Goal: Task Accomplishment & Management: Manage account settings

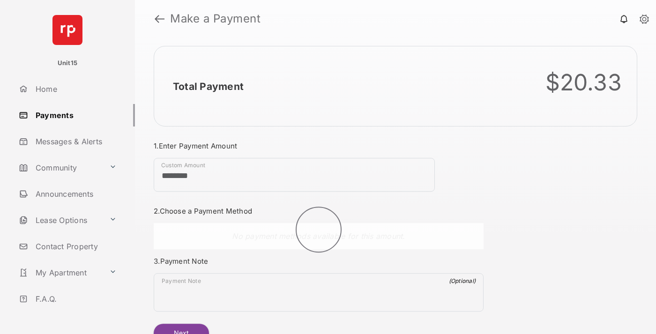
scroll to position [51, 0]
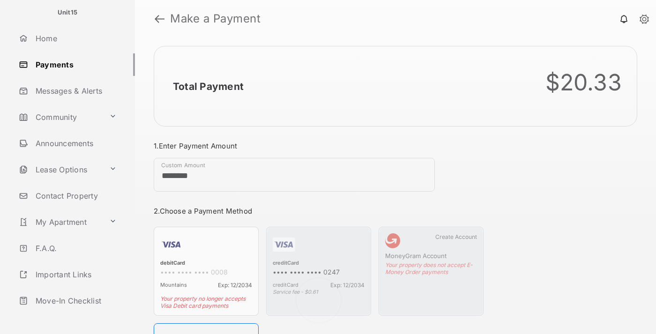
click at [73, 316] on link "Logout" at bounding box center [75, 327] width 120 height 22
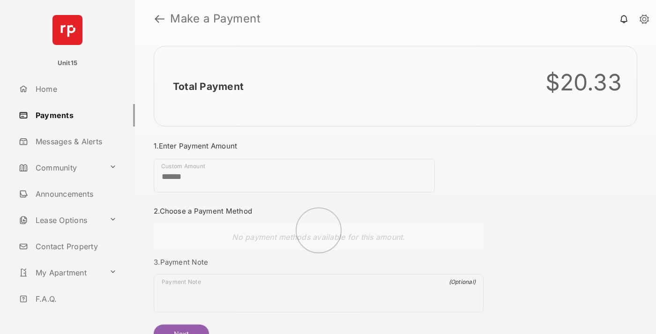
scroll to position [51, 0]
